Goal: Task Accomplishment & Management: Manage account settings

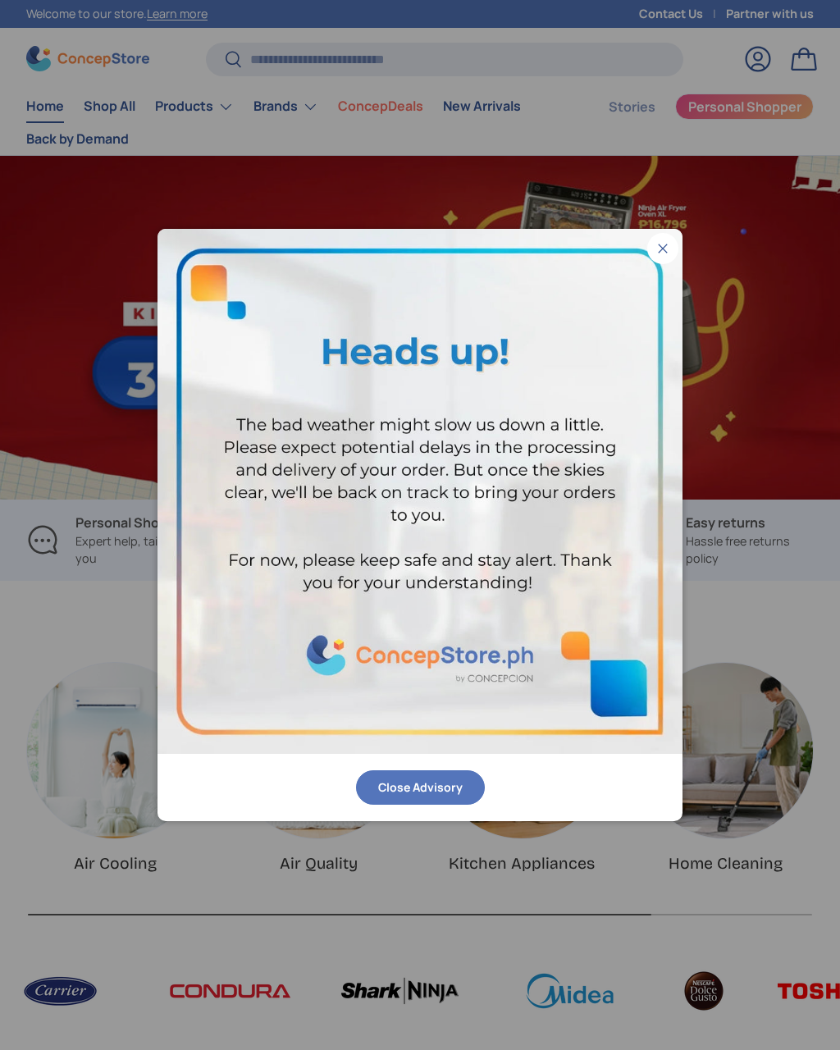
scroll to position [4053, 5654]
click at [663, 240] on button "Close" at bounding box center [662, 248] width 31 height 31
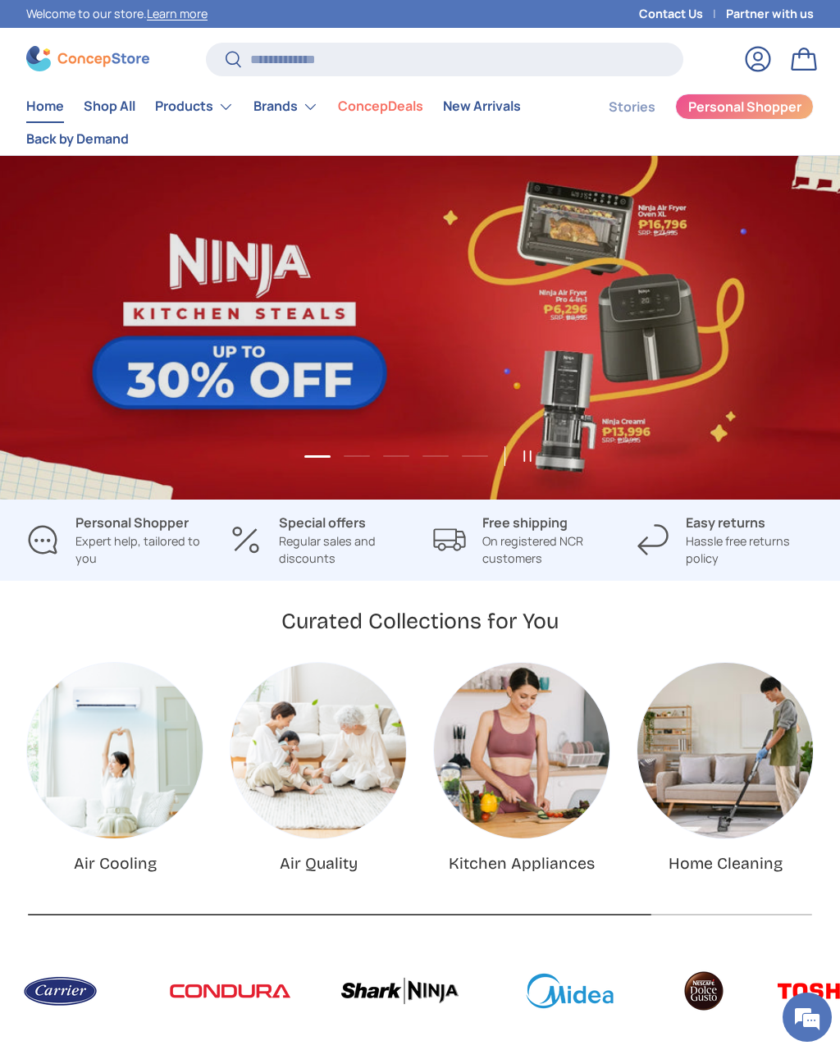
click at [759, 56] on link "Log in" at bounding box center [758, 59] width 36 height 36
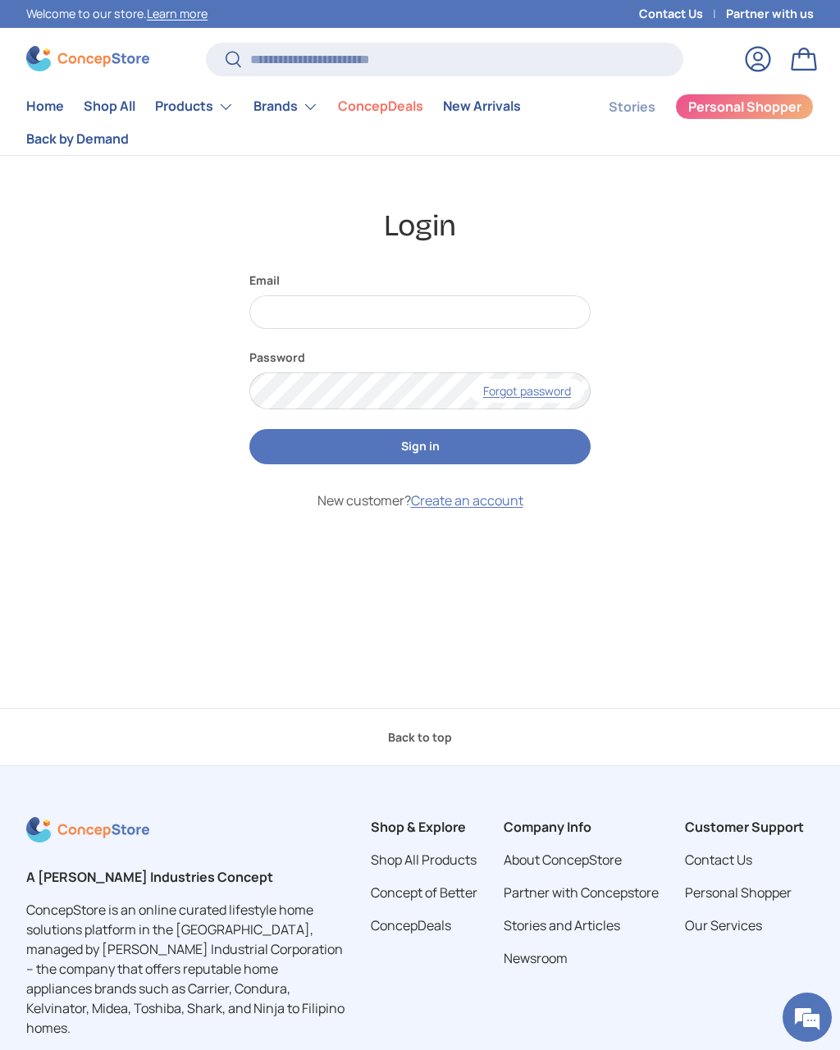
click at [496, 509] on link "Create an account" at bounding box center [467, 501] width 112 height 18
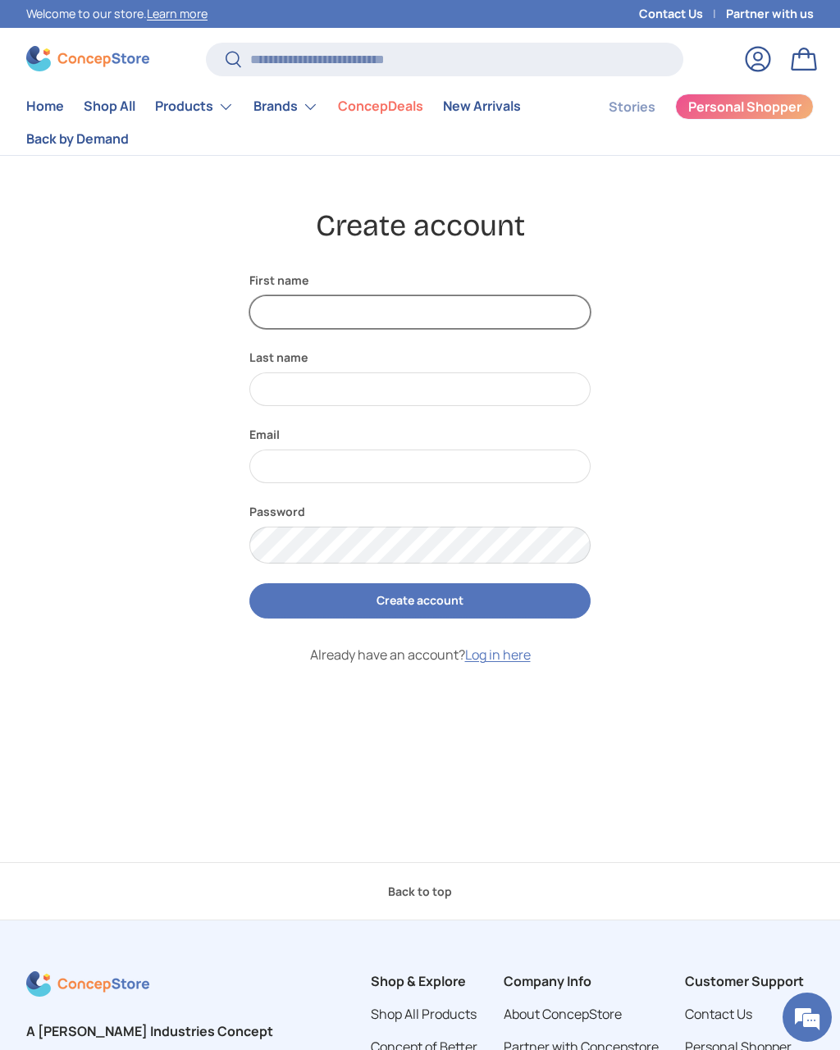
click at [374, 314] on input "First name" at bounding box center [419, 312] width 341 height 34
type input "******"
click at [386, 389] on input "Last name" at bounding box center [419, 390] width 341 height 34
type input "****"
click at [352, 469] on input "Email" at bounding box center [419, 467] width 341 height 34
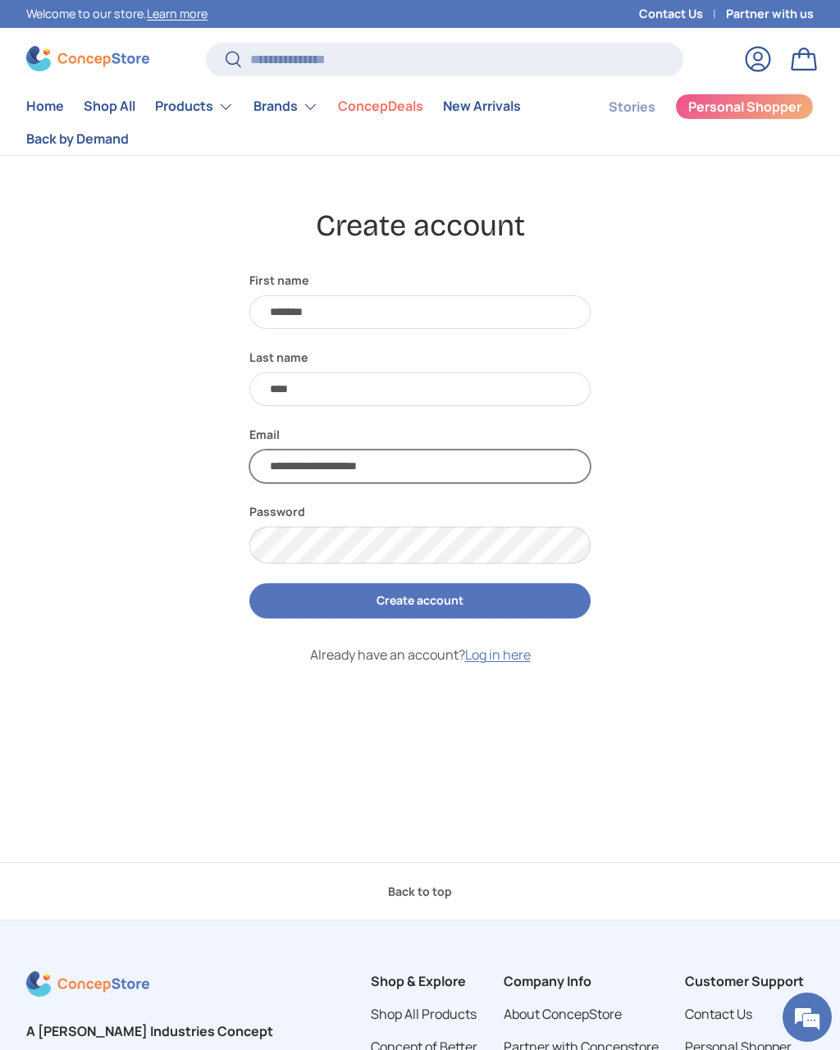
type input "**********"
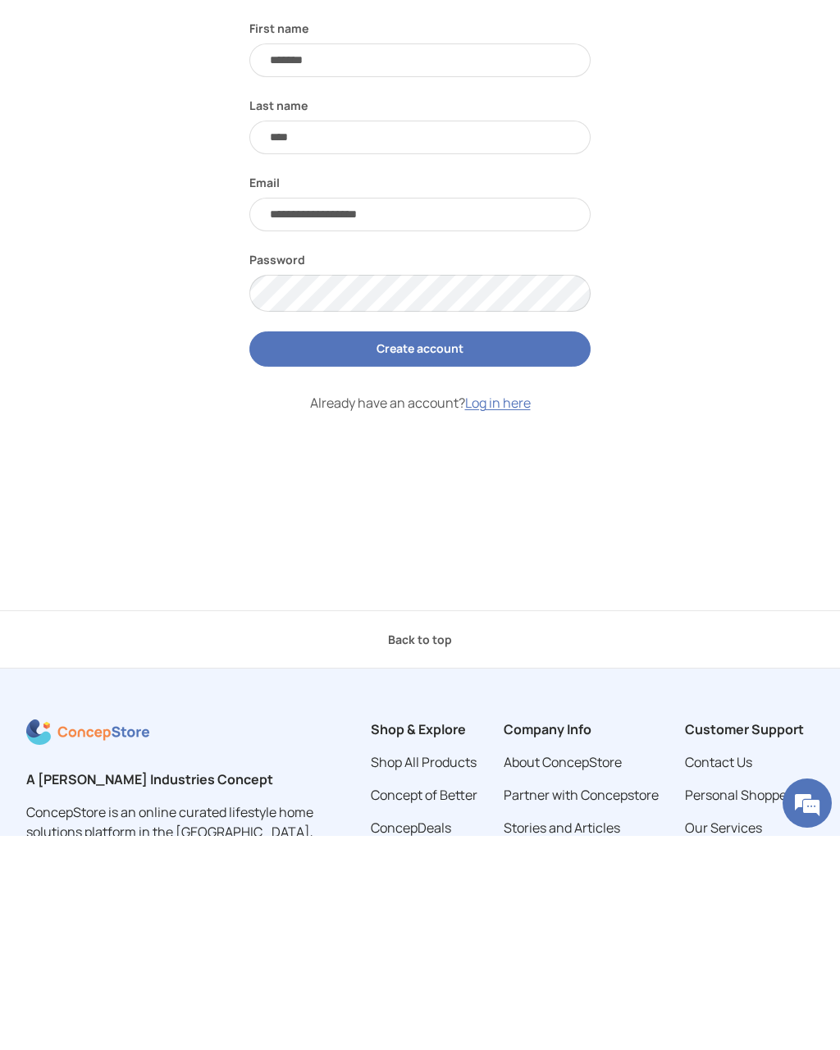
click at [453, 546] on button "Create account" at bounding box center [419, 563] width 341 height 35
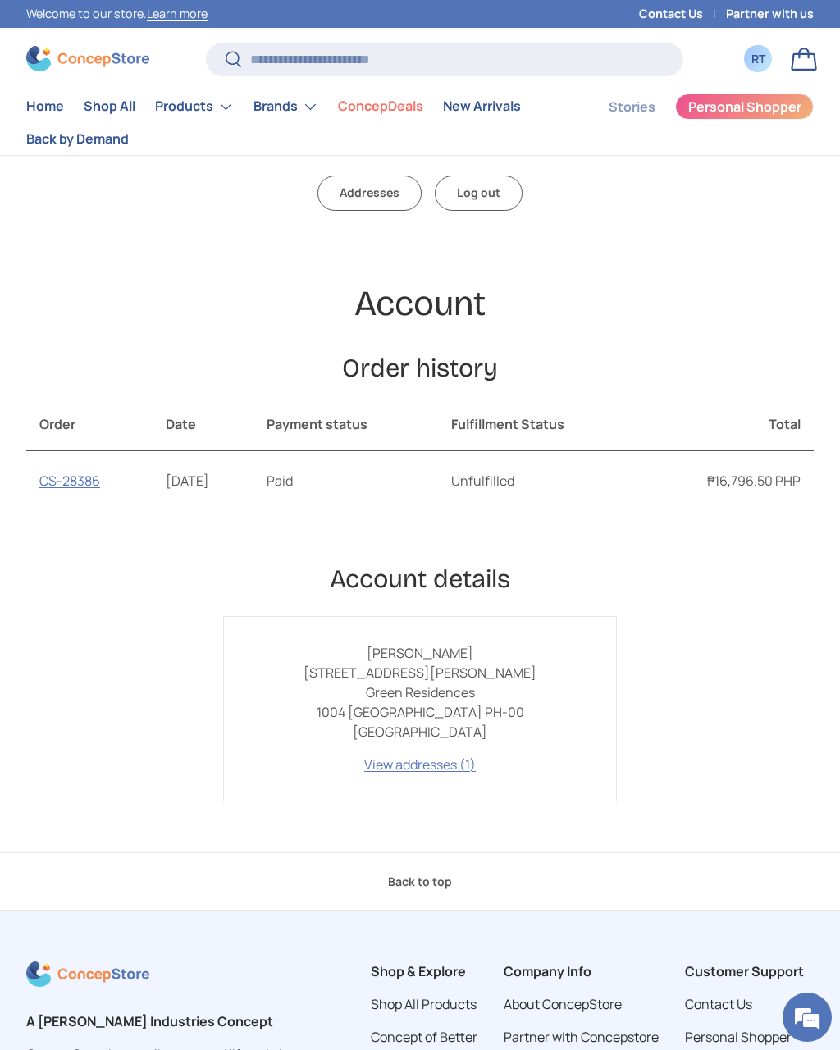
click at [88, 484] on link "CS-28386" at bounding box center [69, 481] width 61 height 18
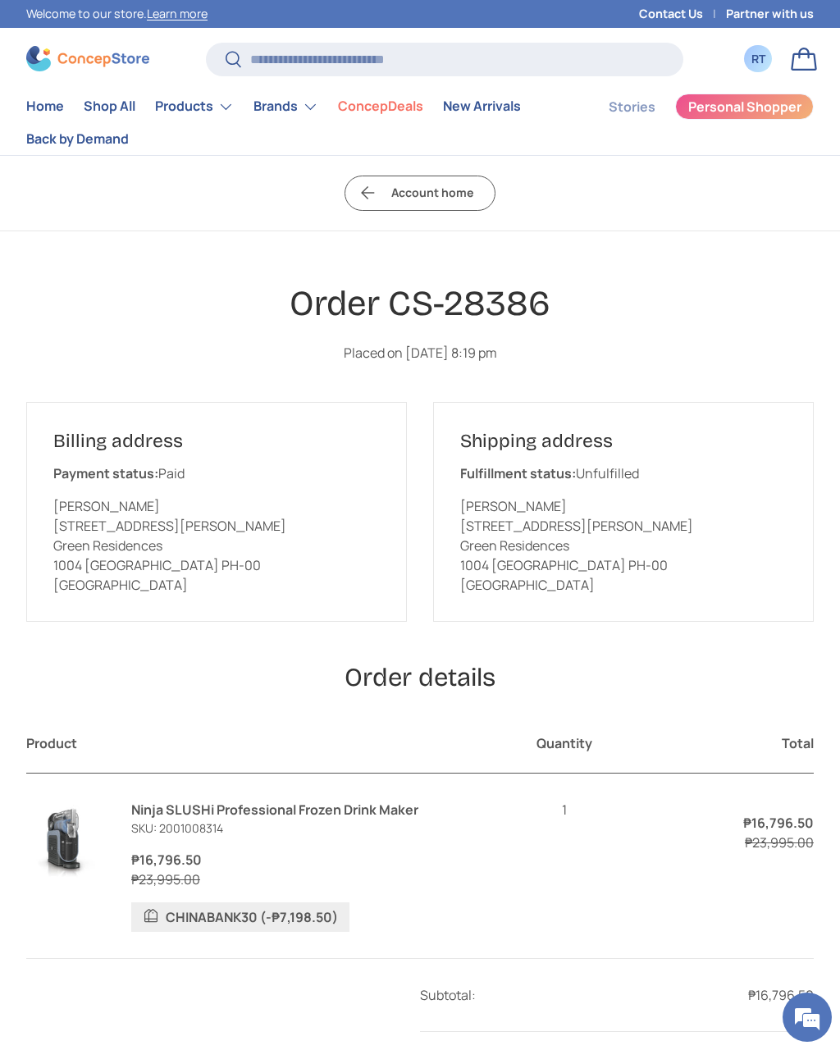
click at [385, 200] on link "Account home" at bounding box center [420, 193] width 151 height 35
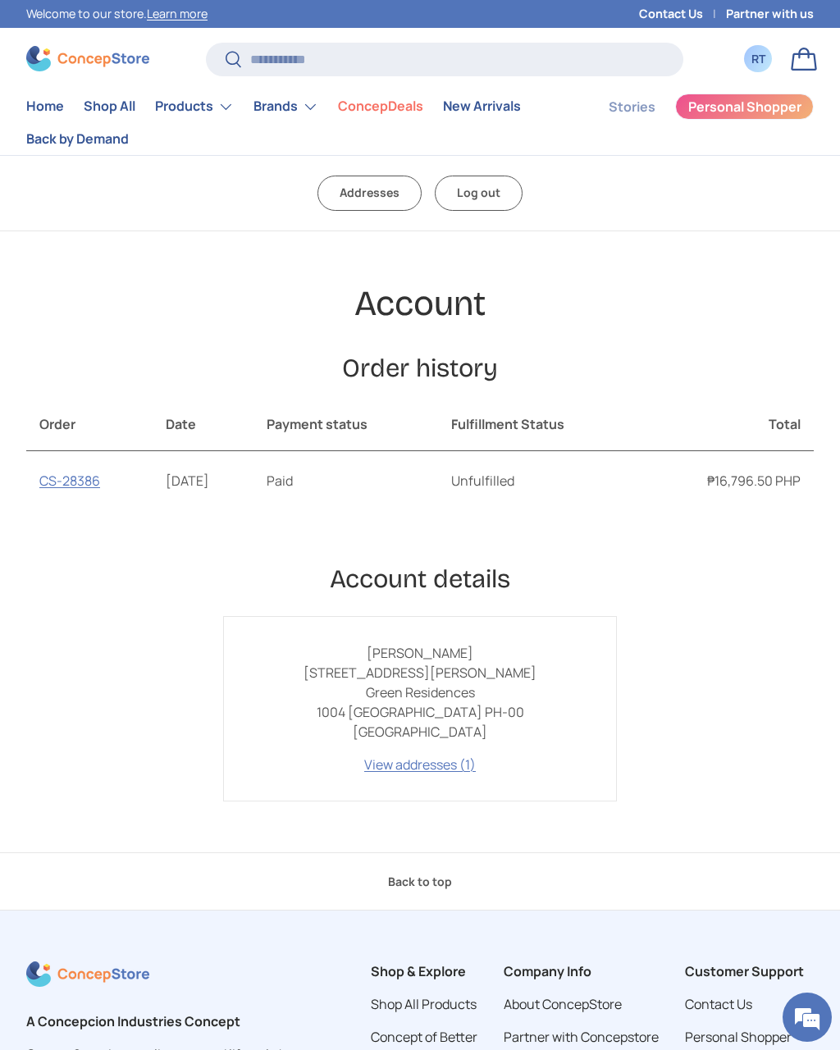
click at [535, 478] on td "Unfulfilled" at bounding box center [539, 480] width 203 height 59
click at [431, 762] on link "View addresses (1)" at bounding box center [420, 765] width 112 height 18
click at [237, 490] on td "September 28, 2025" at bounding box center [203, 480] width 101 height 59
click at [347, 485] on td "Paid" at bounding box center [346, 480] width 185 height 59
click at [509, 487] on td "Unfulfilled" at bounding box center [539, 480] width 203 height 59
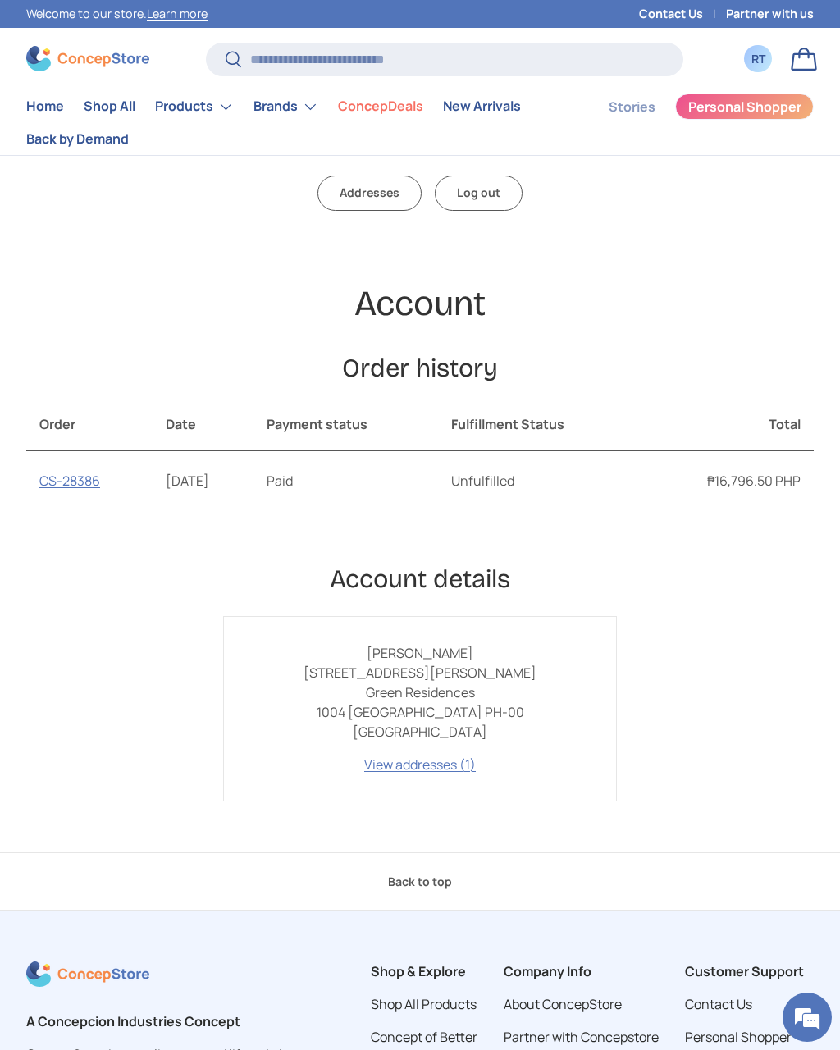
click at [746, 482] on td "₱16,796.50 PHP" at bounding box center [727, 480] width 174 height 59
click at [76, 480] on link "CS-28386" at bounding box center [69, 481] width 61 height 18
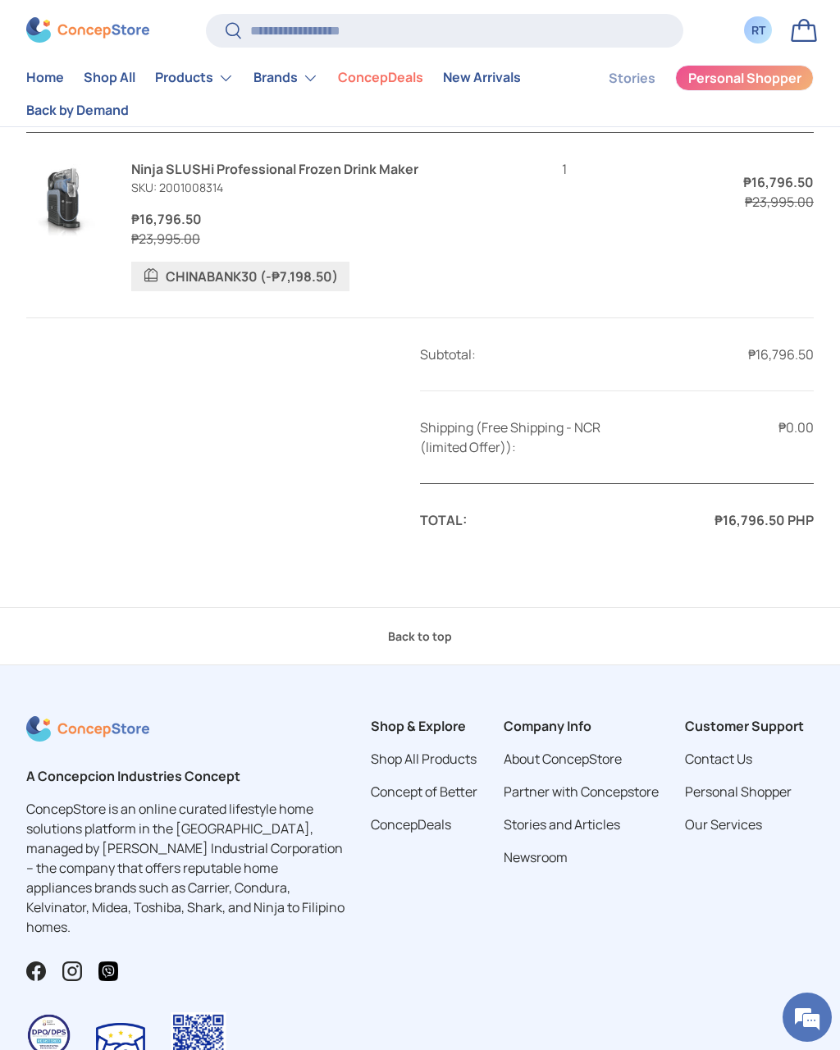
scroll to position [616, 0]
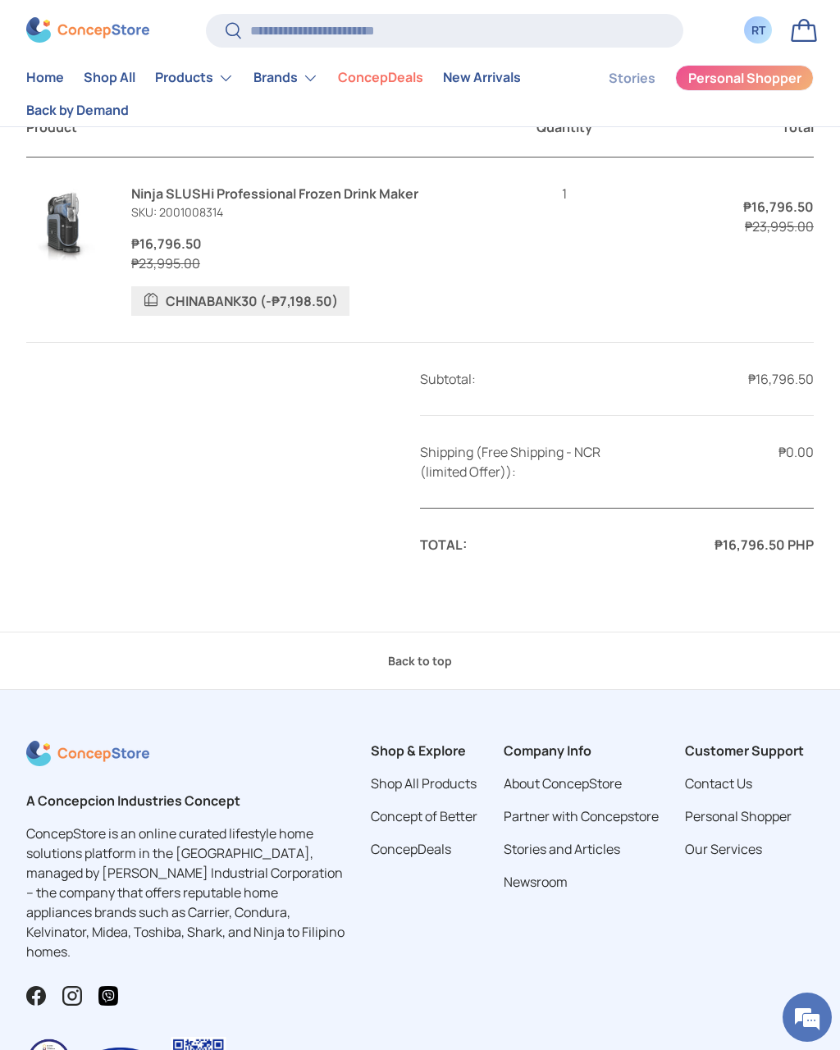
click at [155, 294] on div "CHINABANK30 (-₱7,198.50)" at bounding box center [240, 301] width 218 height 30
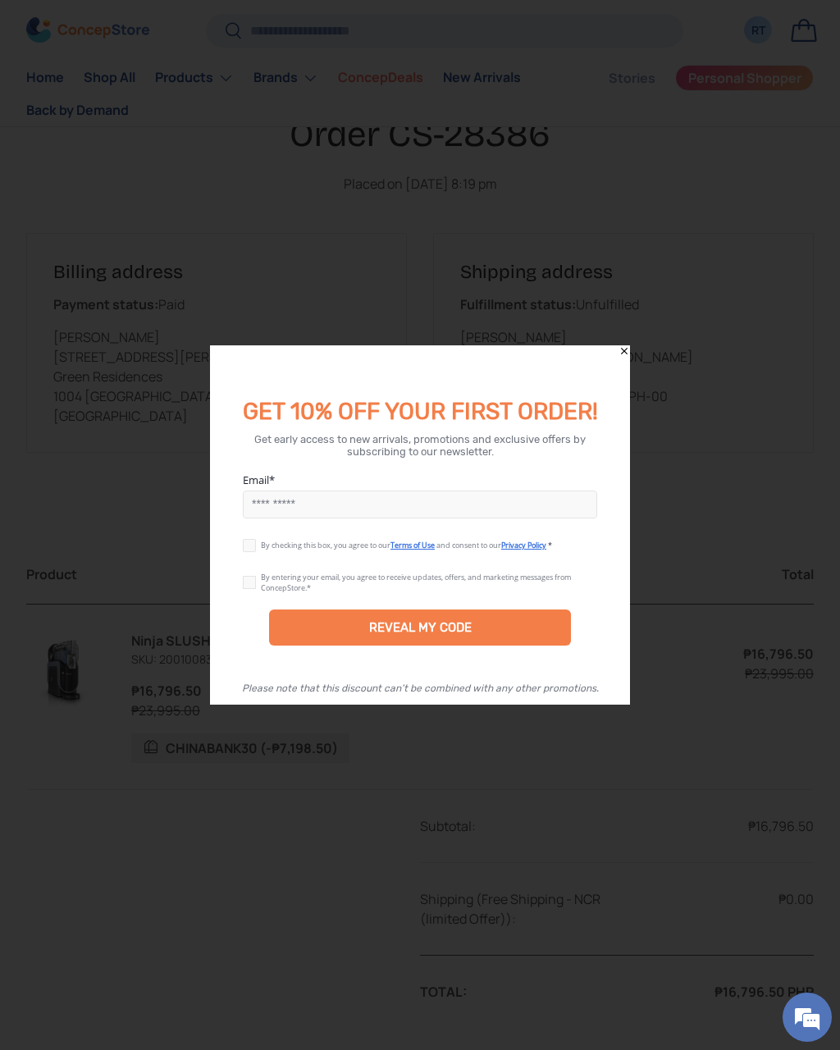
scroll to position [153, 0]
click at [626, 349] on icon "Close" at bounding box center [624, 350] width 11 height 11
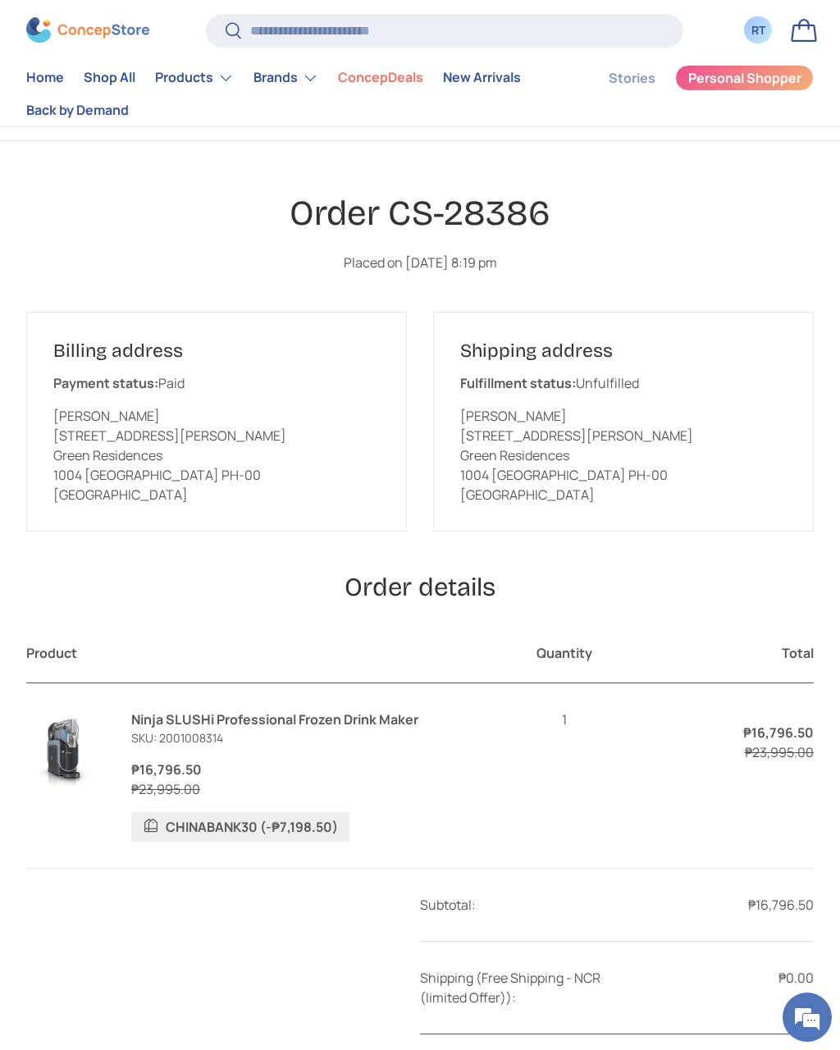
scroll to position [0, 0]
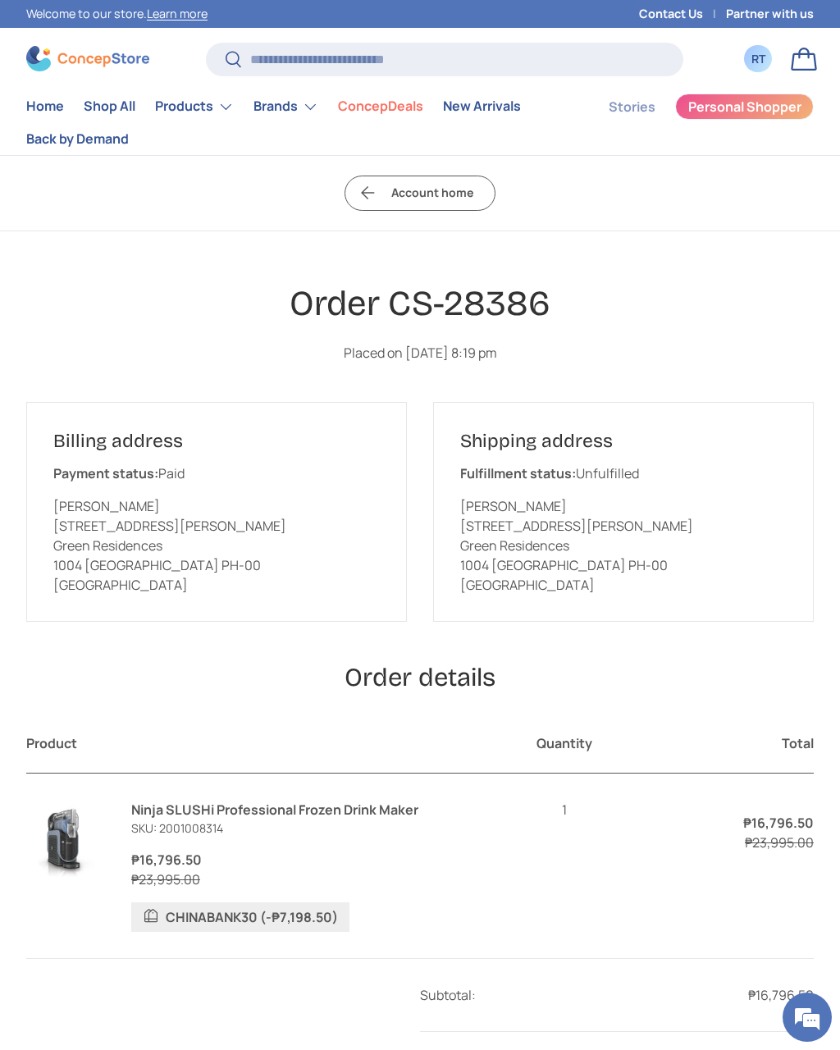
click at [677, 16] on link "Contact Us" at bounding box center [682, 14] width 87 height 18
click at [762, 67] on div "RT" at bounding box center [757, 58] width 27 height 27
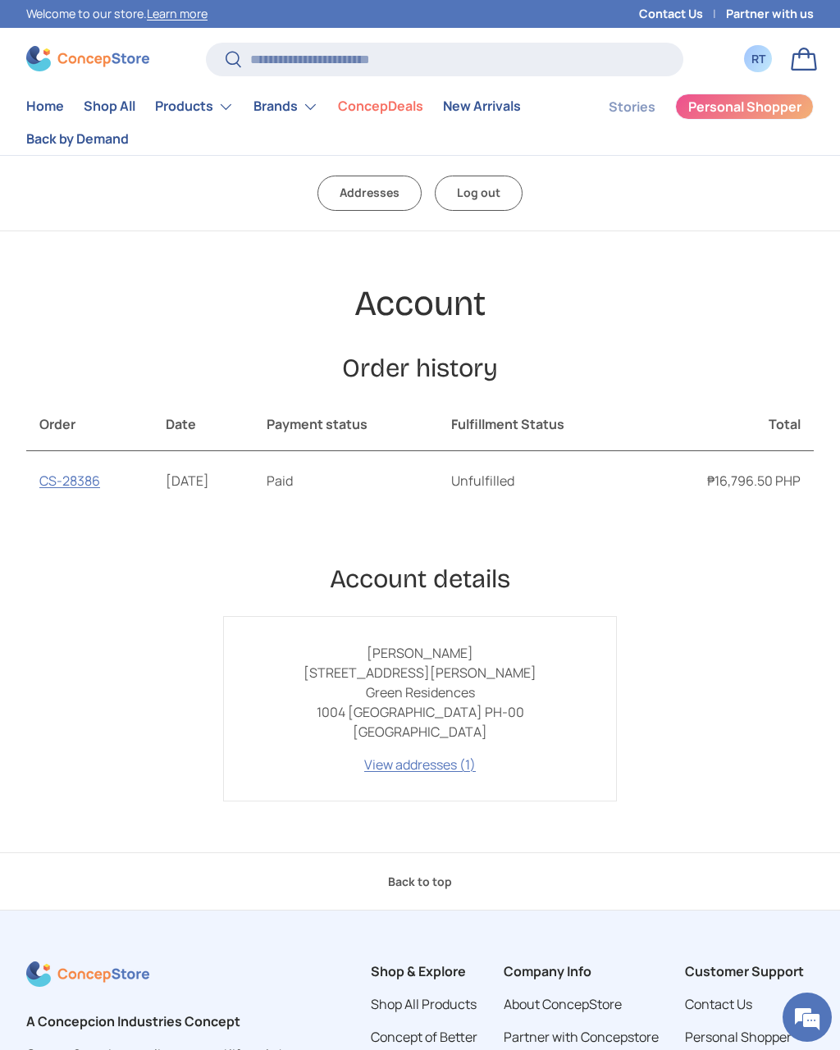
click at [755, 58] on div "RT" at bounding box center [758, 58] width 18 height 17
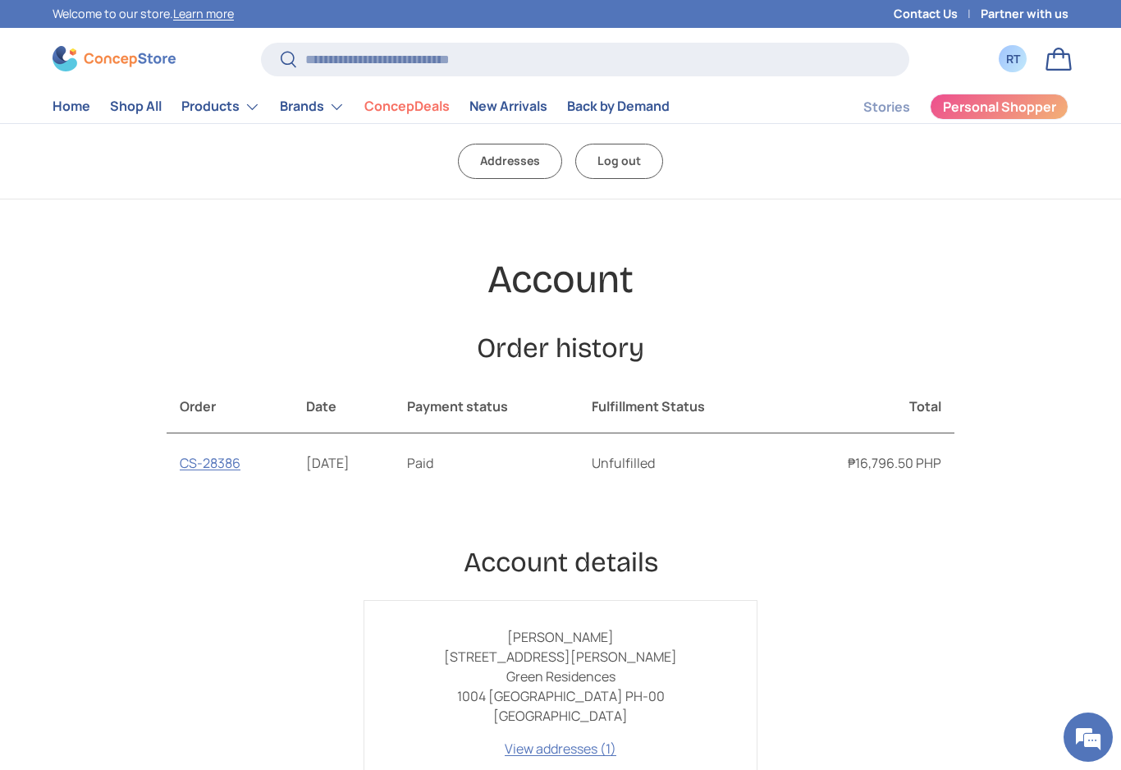
click at [839, 53] on link "Bag" at bounding box center [1059, 59] width 36 height 36
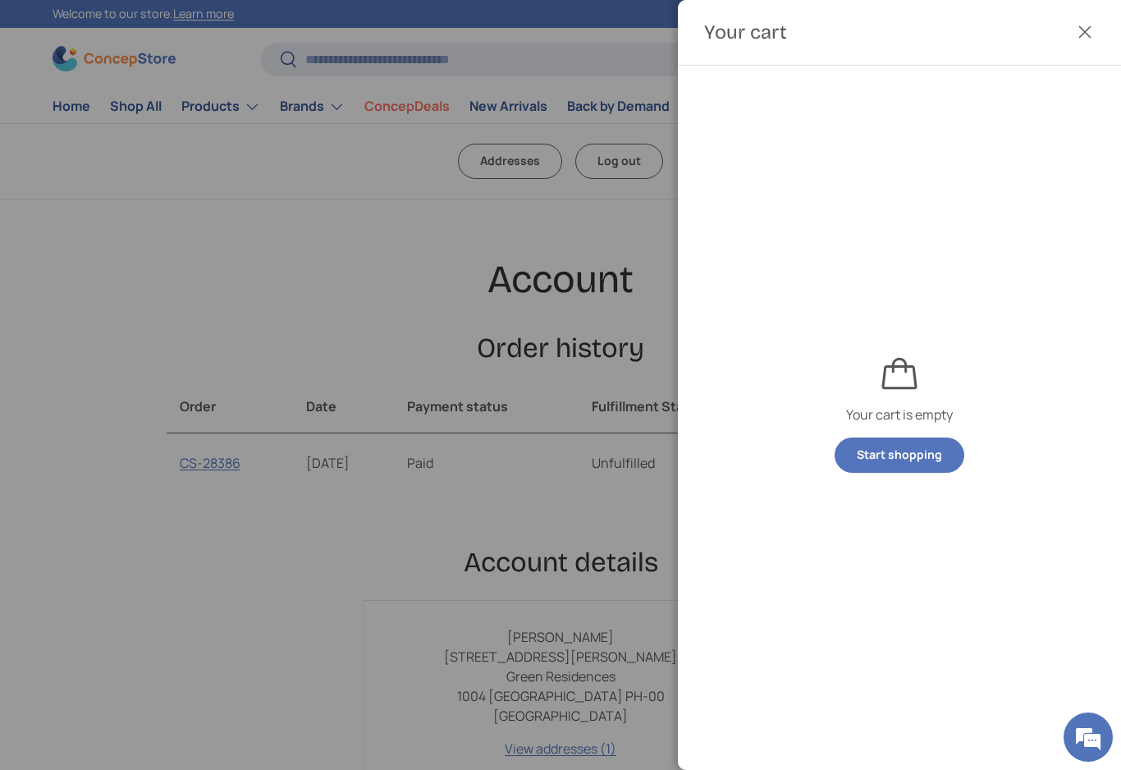
click at [33, 187] on div at bounding box center [560, 385] width 1121 height 770
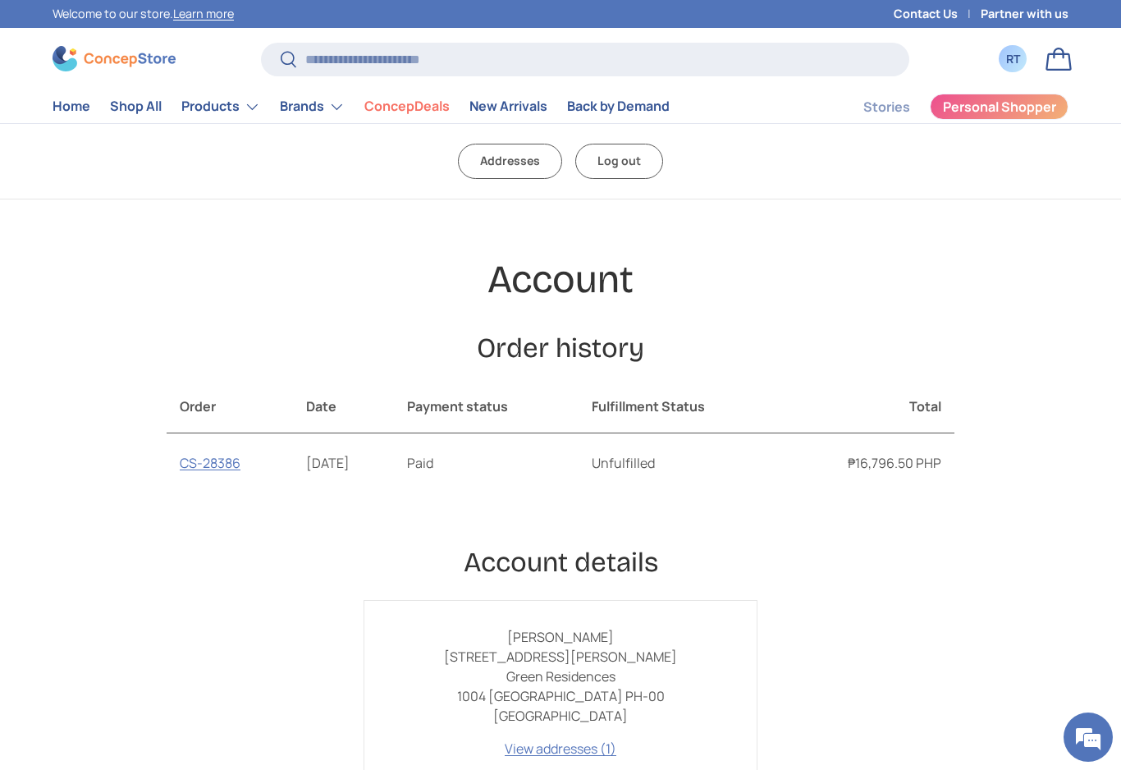
click at [839, 50] on div "RT" at bounding box center [1013, 58] width 18 height 17
click at [627, 161] on link "Log out" at bounding box center [619, 161] width 88 height 35
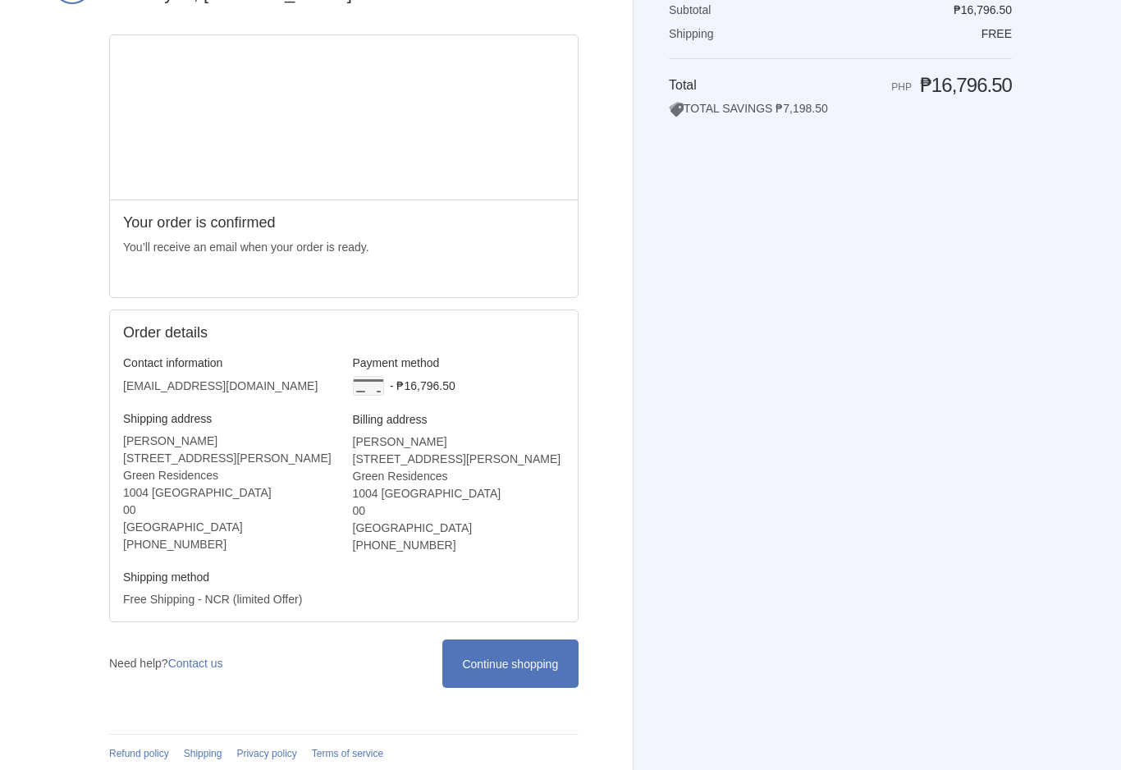
scroll to position [140, 0]
click at [209, 670] on link "Contact us" at bounding box center [195, 663] width 55 height 13
